Goal: Find specific page/section: Find specific page/section

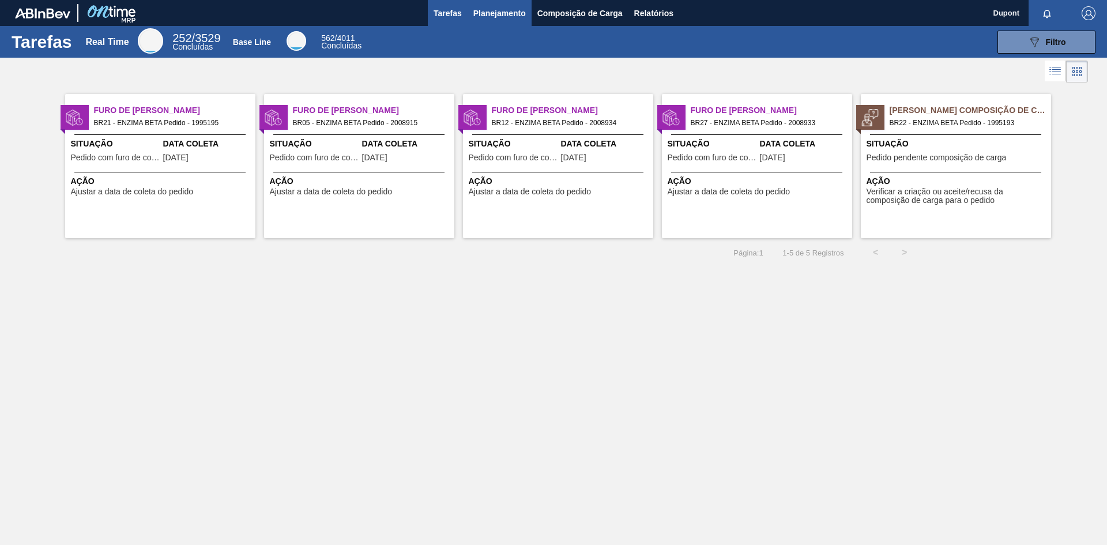
click at [500, 12] on span "Planejamento" at bounding box center [499, 13] width 52 height 14
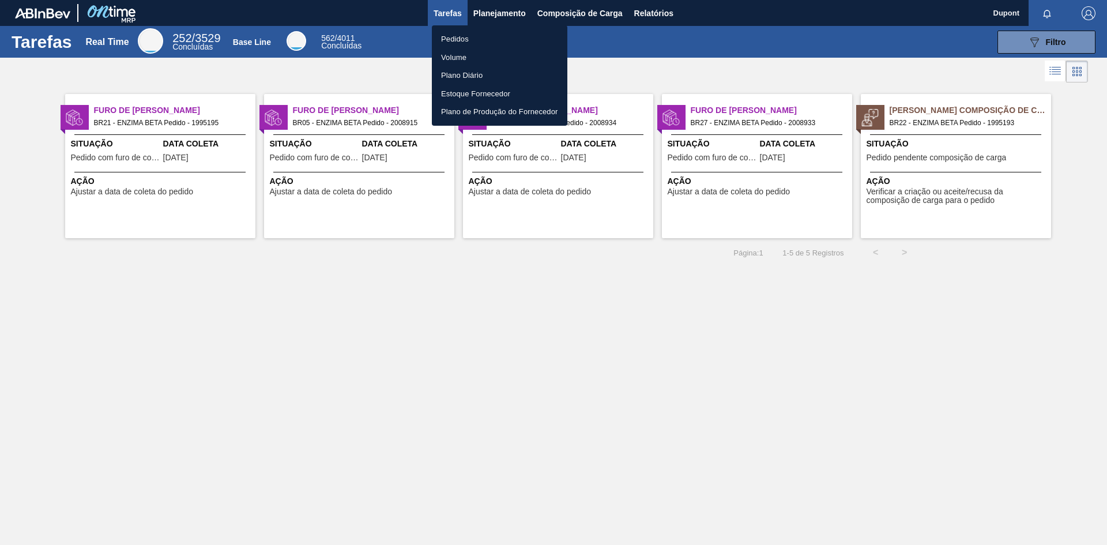
click at [553, 428] on div at bounding box center [553, 272] width 1107 height 545
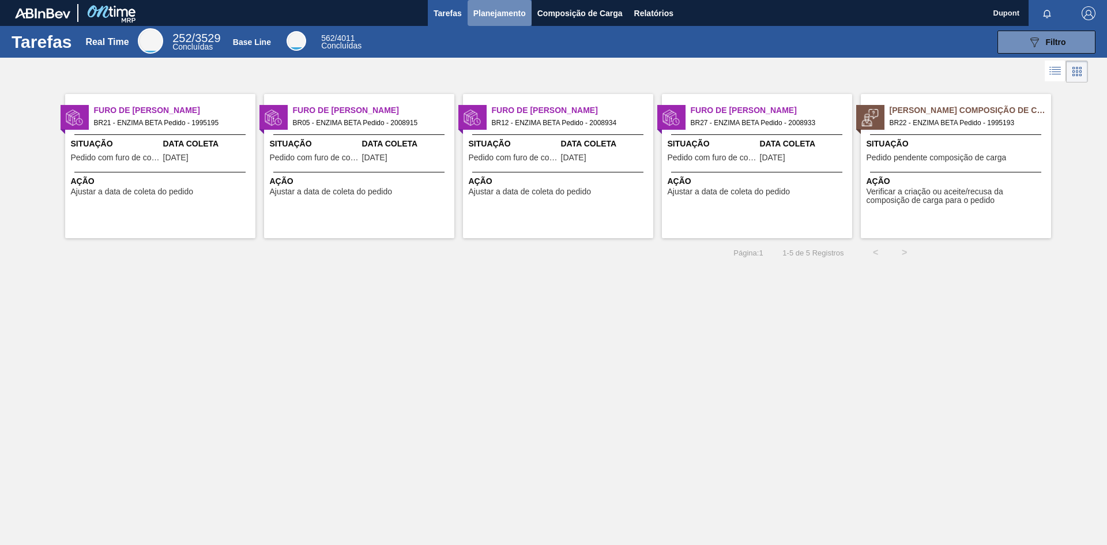
click at [507, 14] on span "Planejamento" at bounding box center [499, 13] width 52 height 14
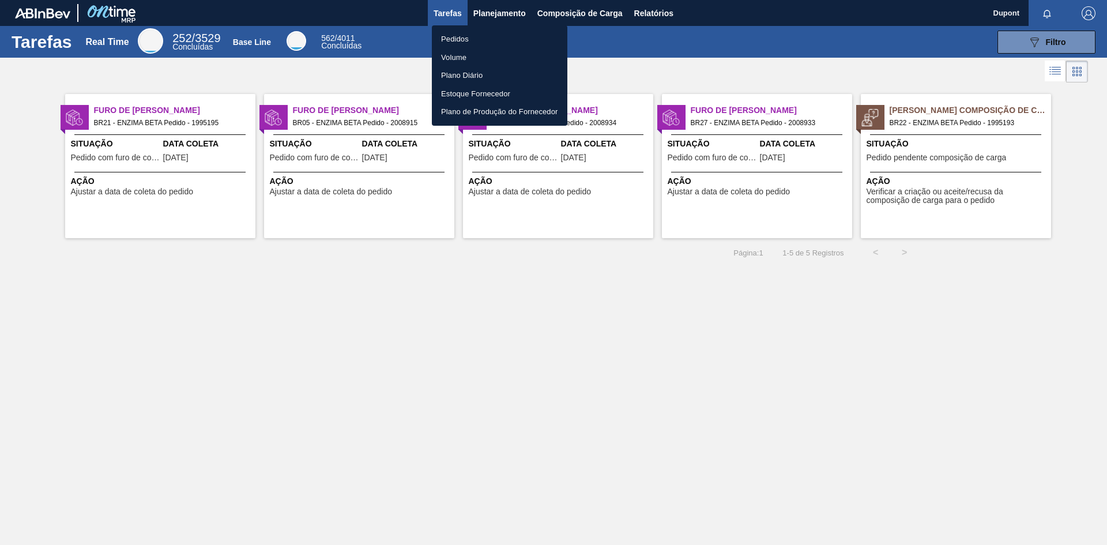
click at [460, 40] on li "Pedidos" at bounding box center [499, 39] width 135 height 18
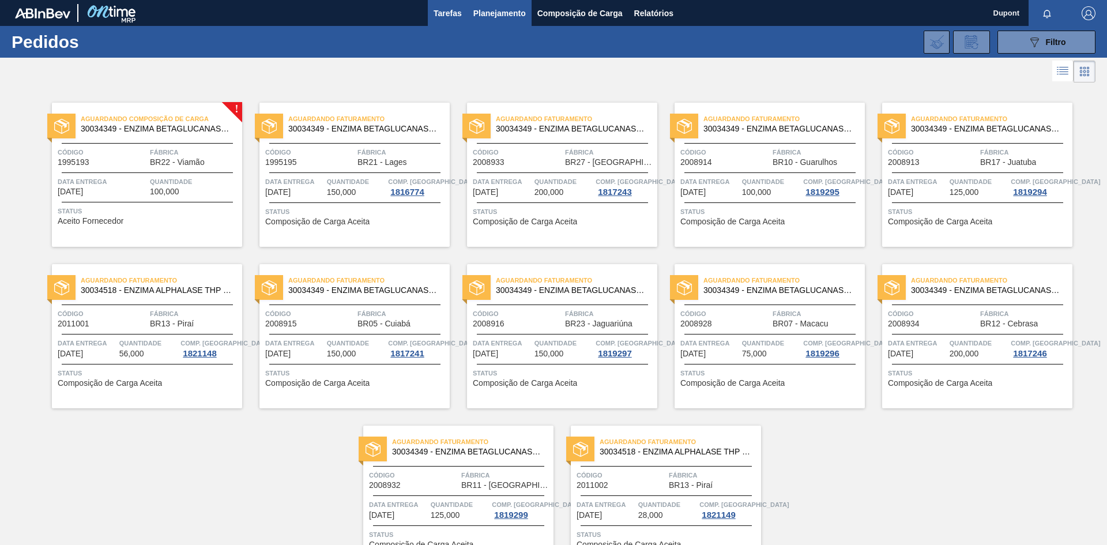
click at [439, 3] on button "Tarefas" at bounding box center [448, 13] width 40 height 26
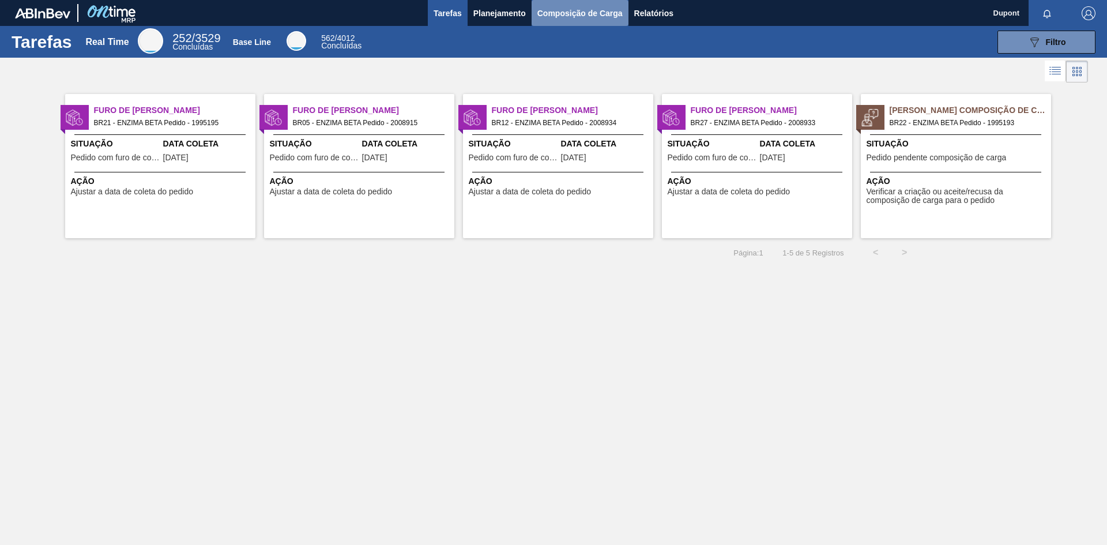
click at [586, 18] on span "Composição de Carga" at bounding box center [579, 13] width 85 height 14
